Goal: Use online tool/utility: Utilize a website feature to perform a specific function

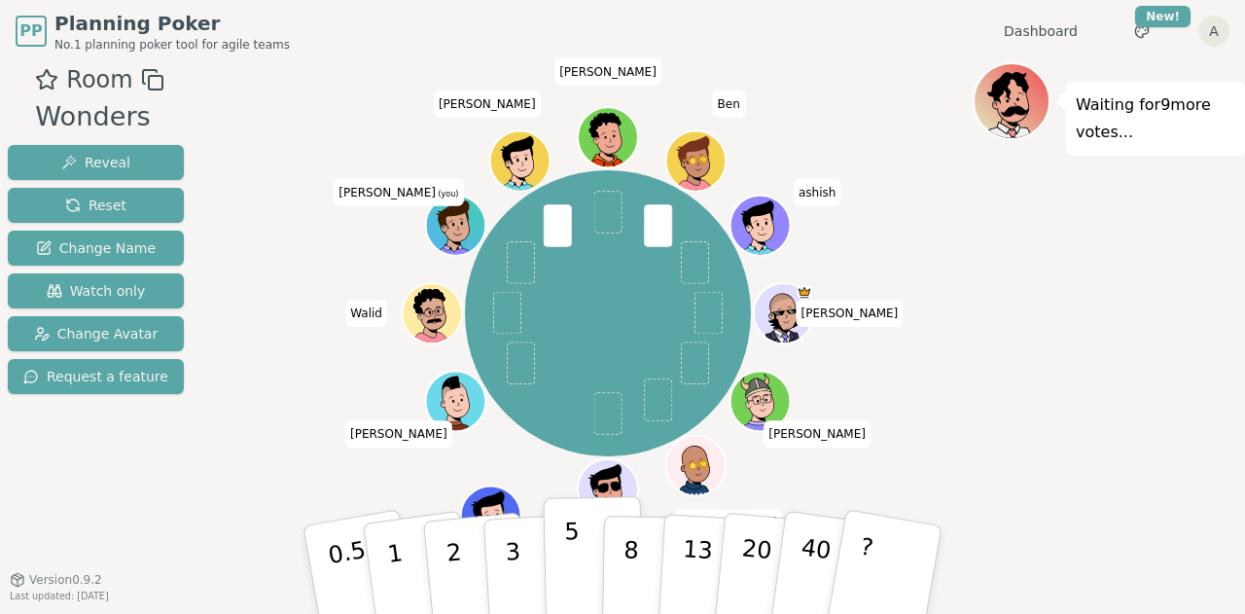
click at [574, 563] on p "5" at bounding box center [572, 569] width 17 height 105
click at [893, 122] on div "[PERSON_NAME] [PERSON_NAME] [PERSON_NAME] [PERSON_NAME] (you) [PERSON_NAME] [PE…" at bounding box center [607, 313] width 729 height 432
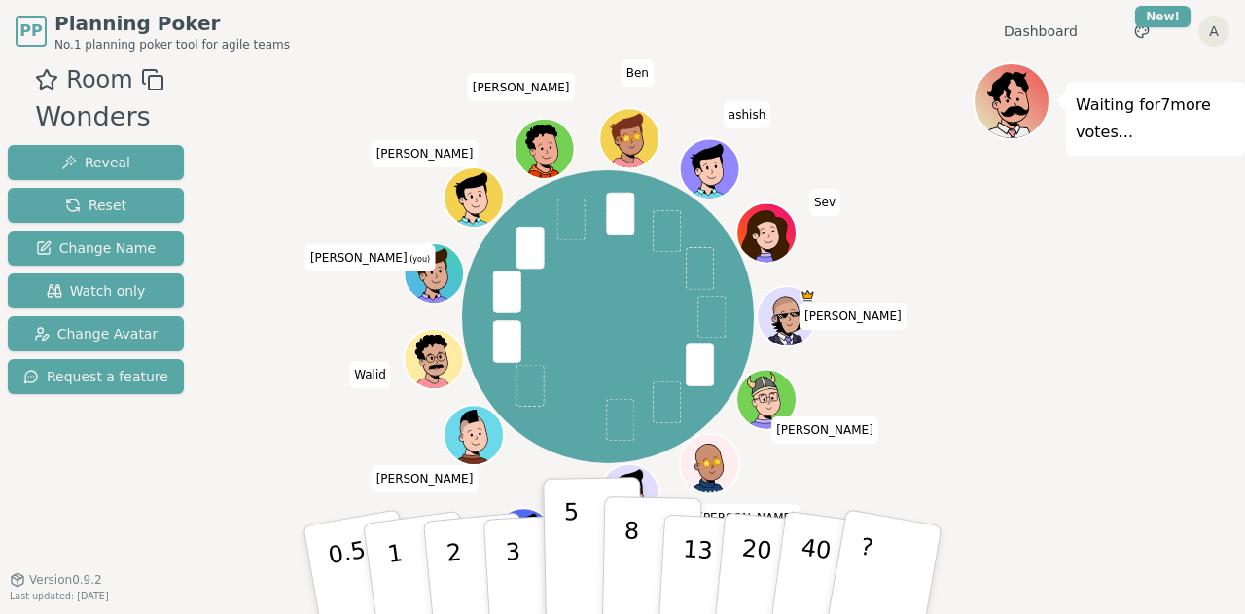
click at [642, 572] on button "8" at bounding box center [652, 570] width 100 height 148
click at [630, 520] on p "8" at bounding box center [630, 568] width 17 height 105
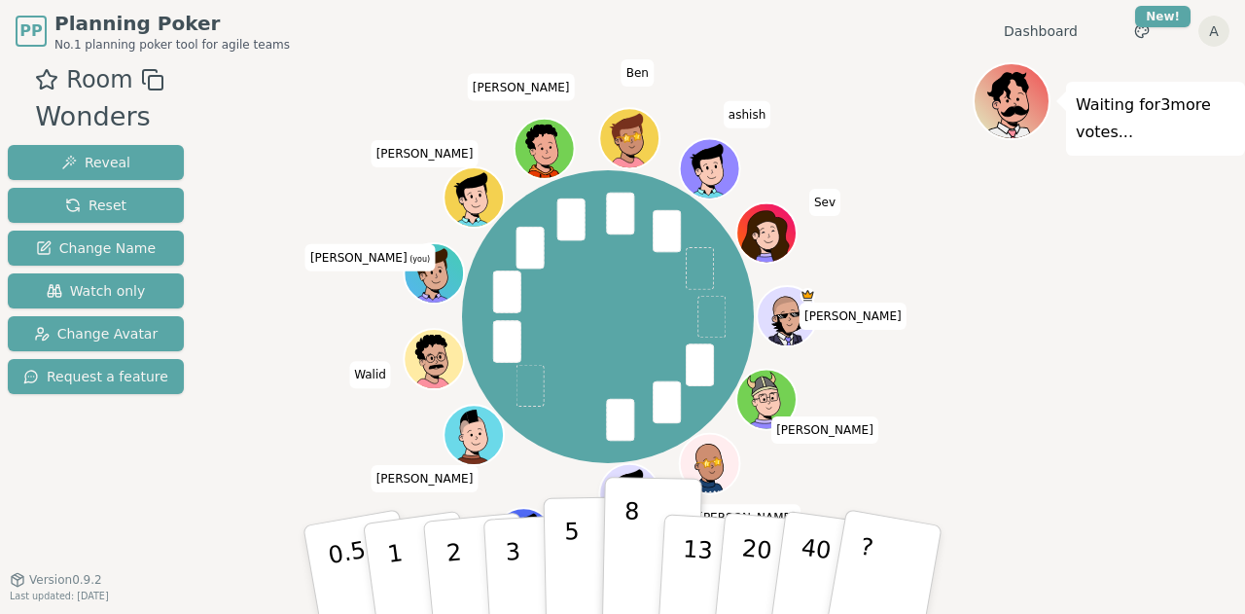
click at [582, 550] on button "5" at bounding box center [593, 570] width 100 height 148
click at [421, 461] on div "[PERSON_NAME] [PERSON_NAME] [PERSON_NAME] [PERSON_NAME] (you) [PERSON_NAME] [PE…" at bounding box center [607, 316] width 729 height 438
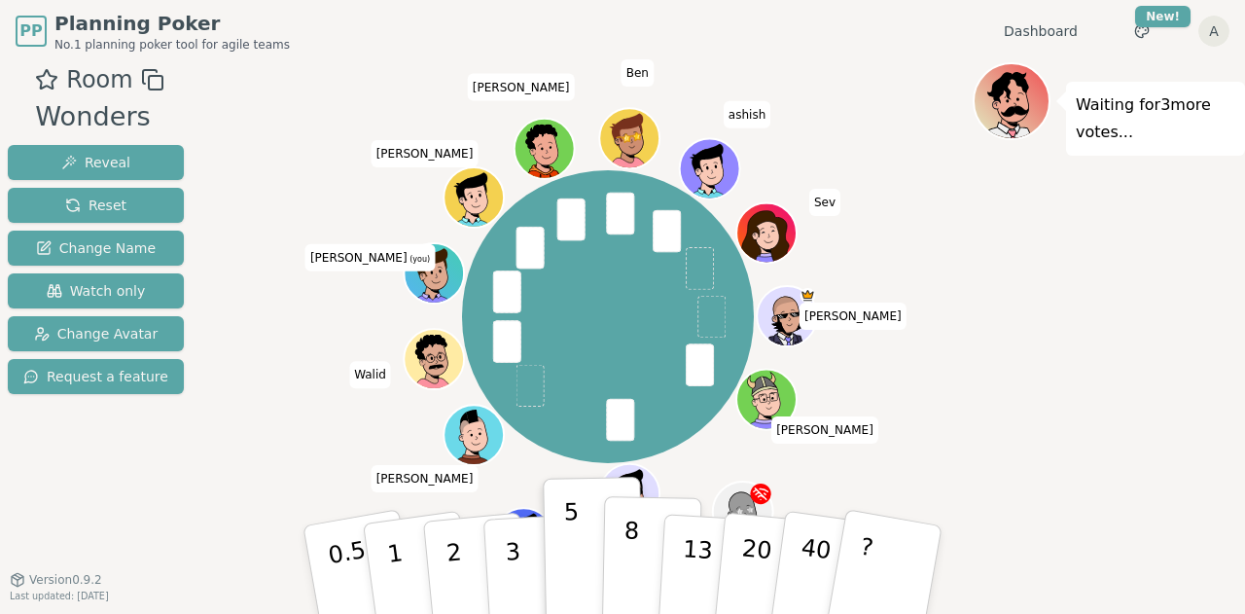
click at [635, 543] on p "8" at bounding box center [630, 568] width 17 height 105
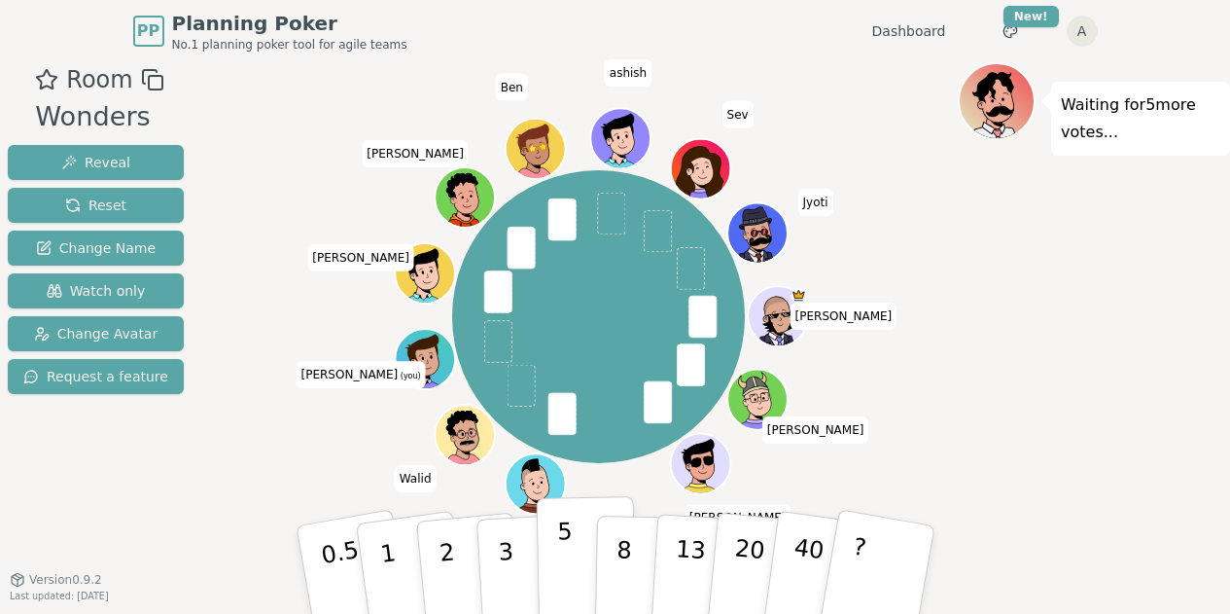
click at [573, 551] on button "5" at bounding box center [586, 570] width 100 height 148
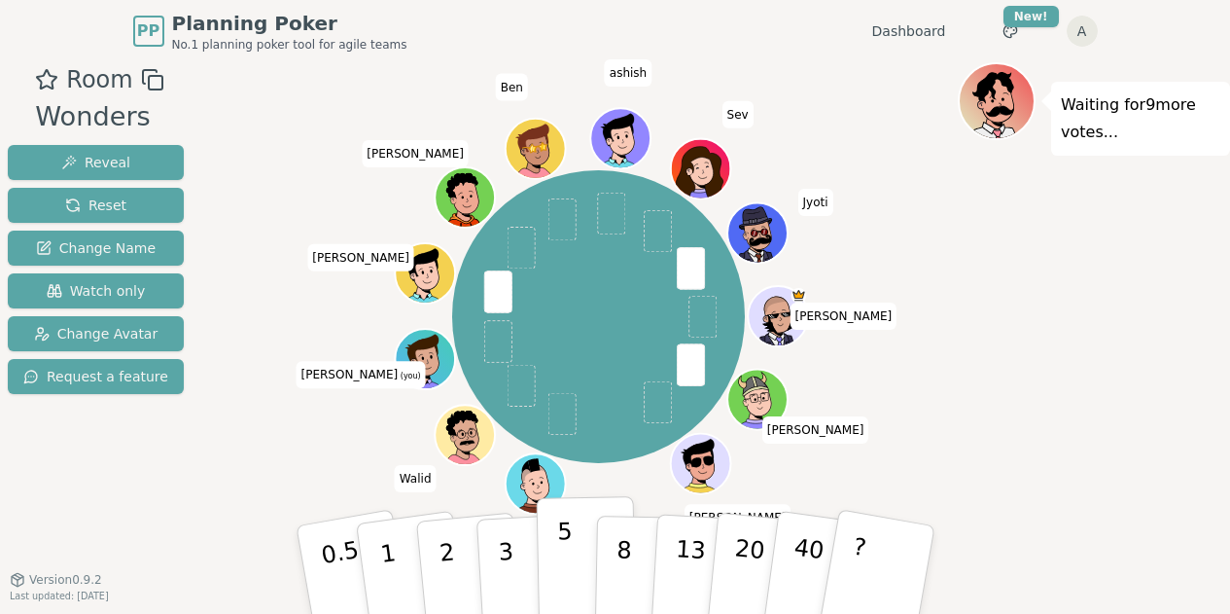
click at [565, 565] on p "5" at bounding box center [564, 569] width 17 height 105
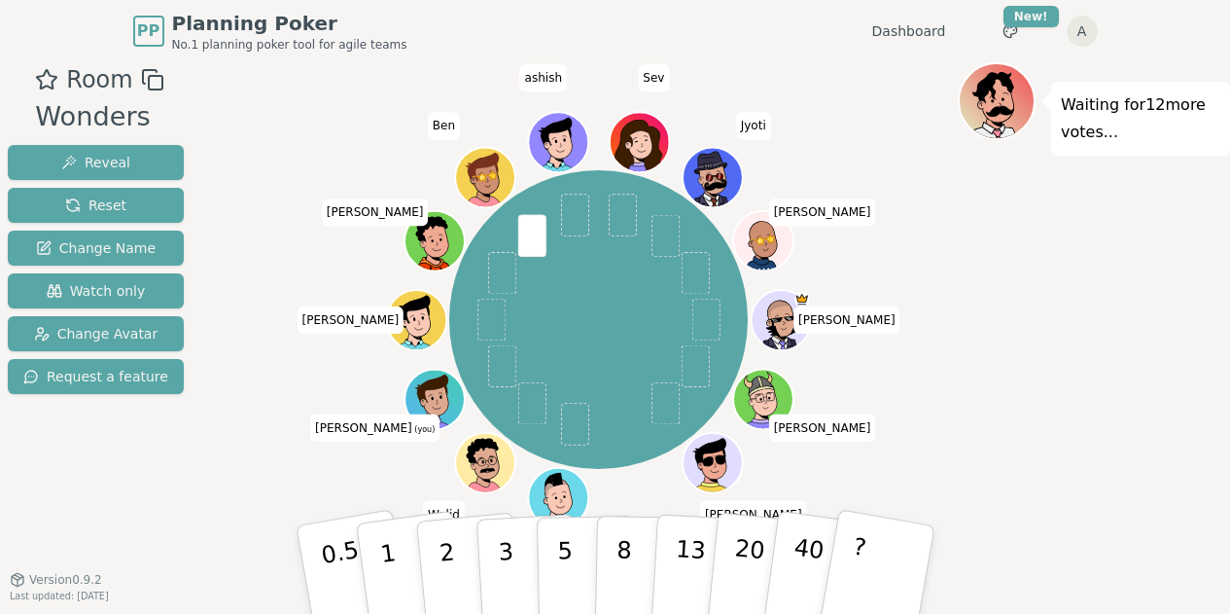
drag, startPoint x: 516, startPoint y: 561, endPoint x: 215, endPoint y: 442, distance: 323.9
click at [215, 442] on div "Room Wonders Reveal Reset Change Name Watch only Change Avatar Request a featur…" at bounding box center [615, 329] width 1230 height 535
click at [512, 561] on button "3" at bounding box center [527, 570] width 106 height 152
